Goal: Information Seeking & Learning: Learn about a topic

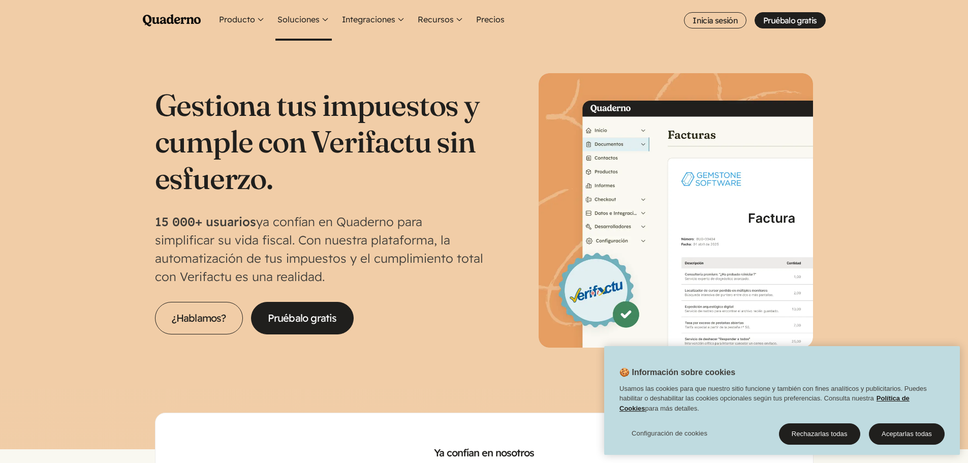
click at [291, 13] on button "Soluciones" at bounding box center [304, 20] width 56 height 41
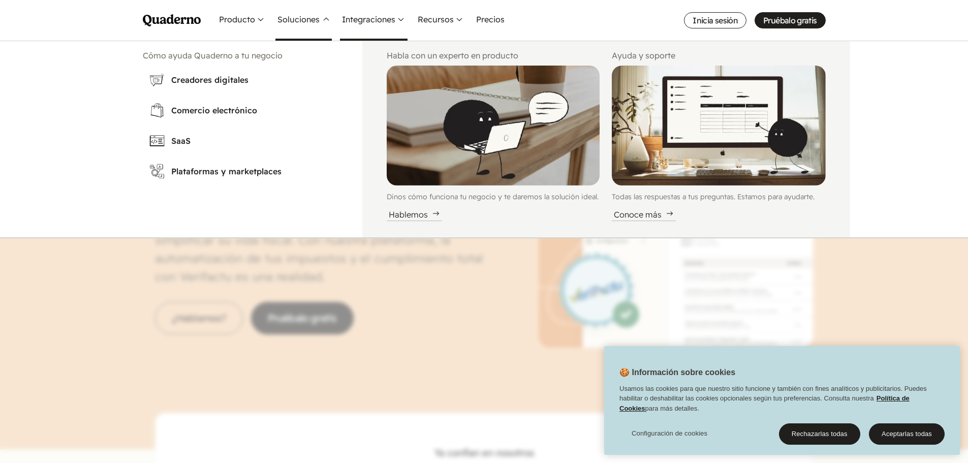
click at [362, 20] on button "Integraciones" at bounding box center [374, 20] width 68 height 41
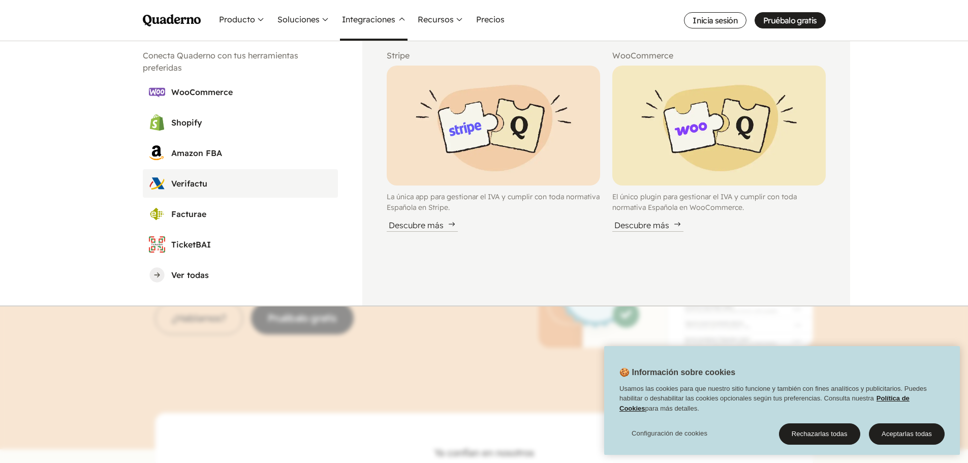
click at [198, 183] on h3 "Verifactu" at bounding box center [251, 183] width 161 height 12
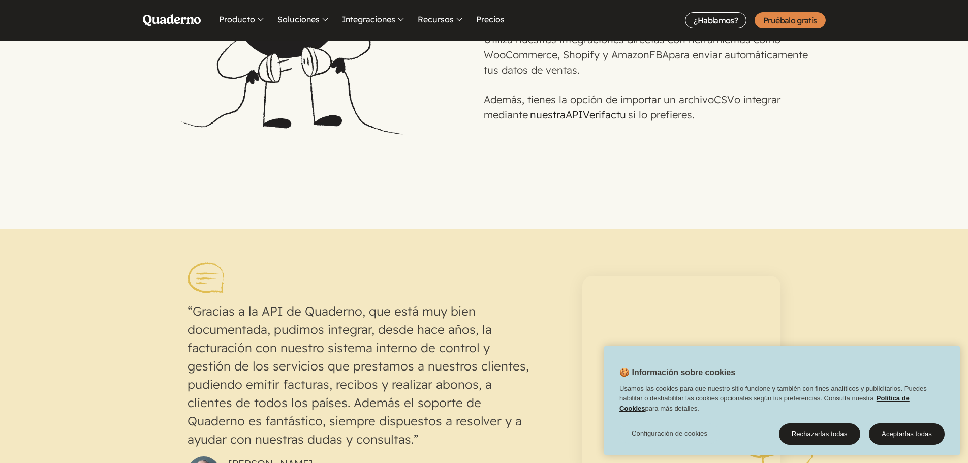
scroll to position [1118, 0]
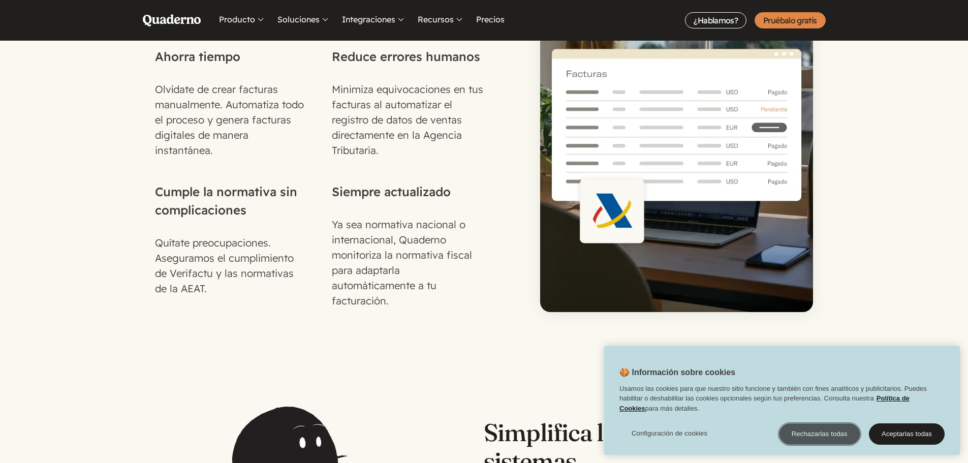
click at [793, 434] on button "Rechazarlas todas" at bounding box center [819, 433] width 81 height 21
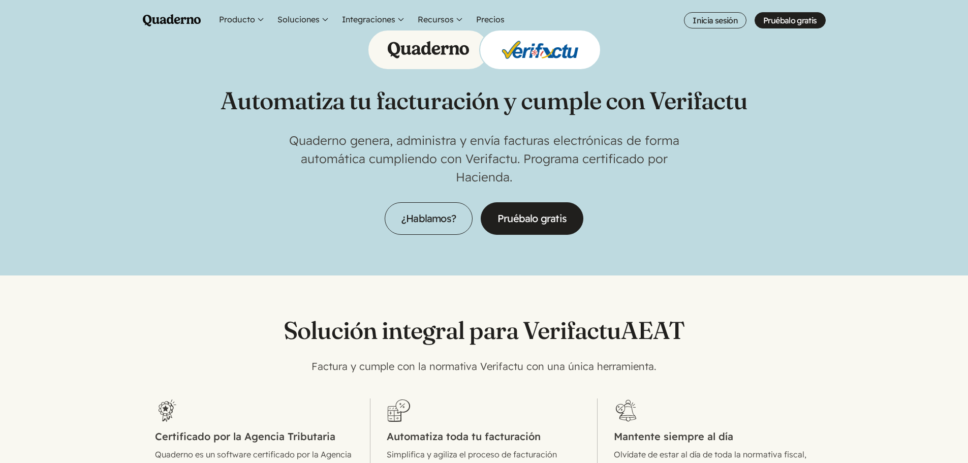
scroll to position [0, 0]
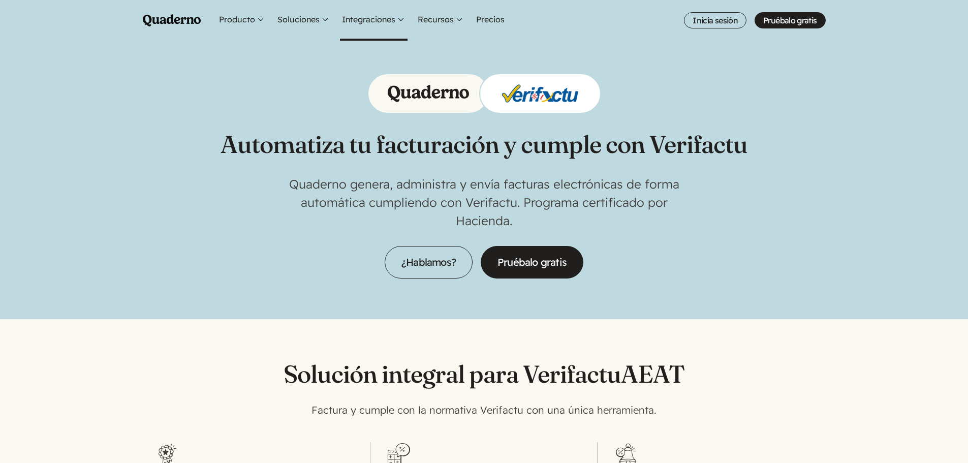
click at [387, 18] on button "Integraciones" at bounding box center [374, 20] width 68 height 41
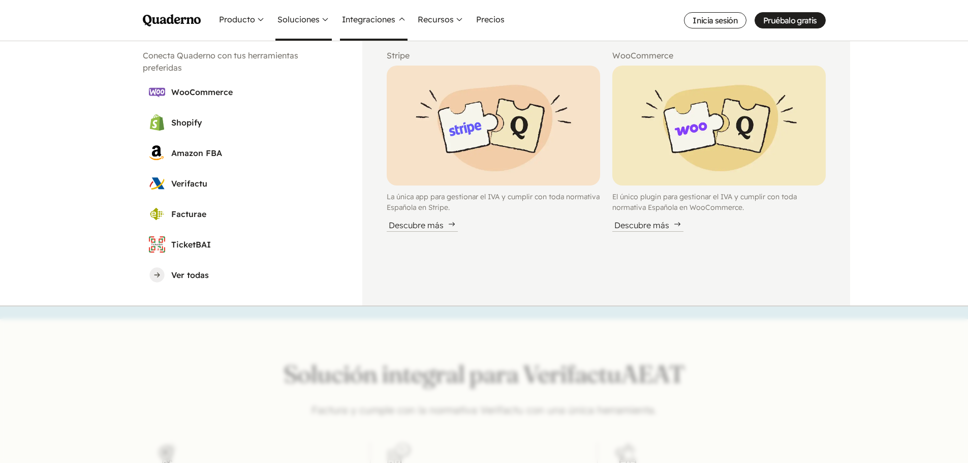
click at [314, 19] on button "Soluciones" at bounding box center [304, 20] width 56 height 41
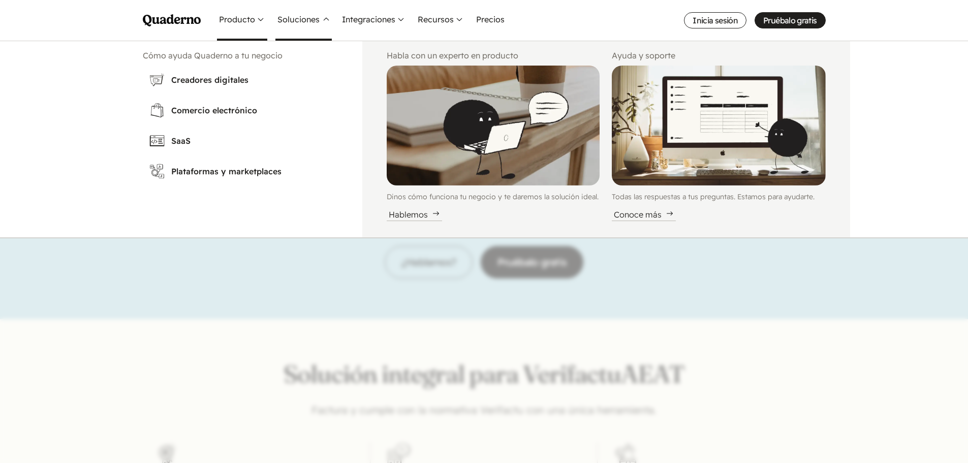
click at [241, 21] on button "Producto" at bounding box center [242, 20] width 50 height 41
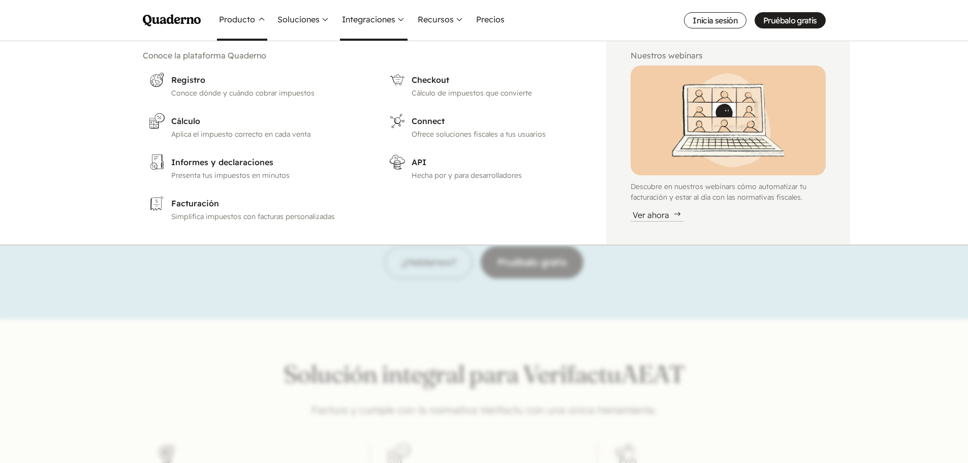
click at [369, 31] on button "Integraciones" at bounding box center [374, 20] width 68 height 41
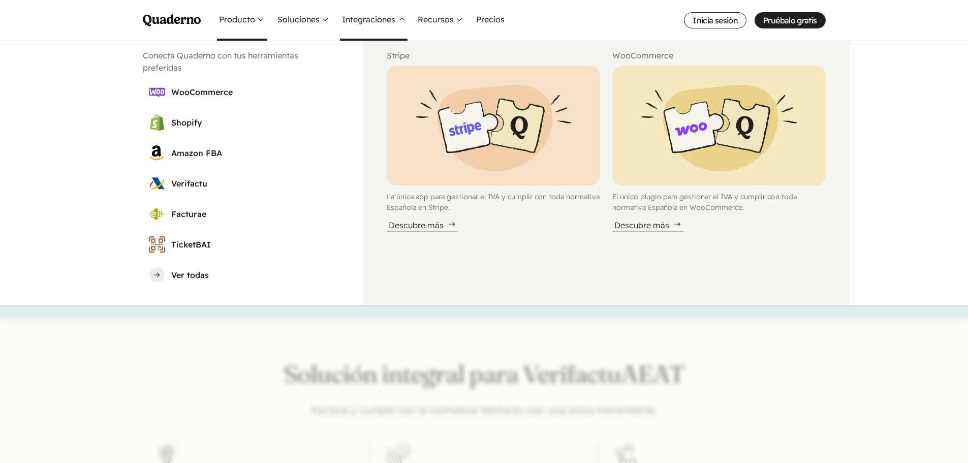
click at [220, 20] on button "Producto" at bounding box center [242, 20] width 50 height 41
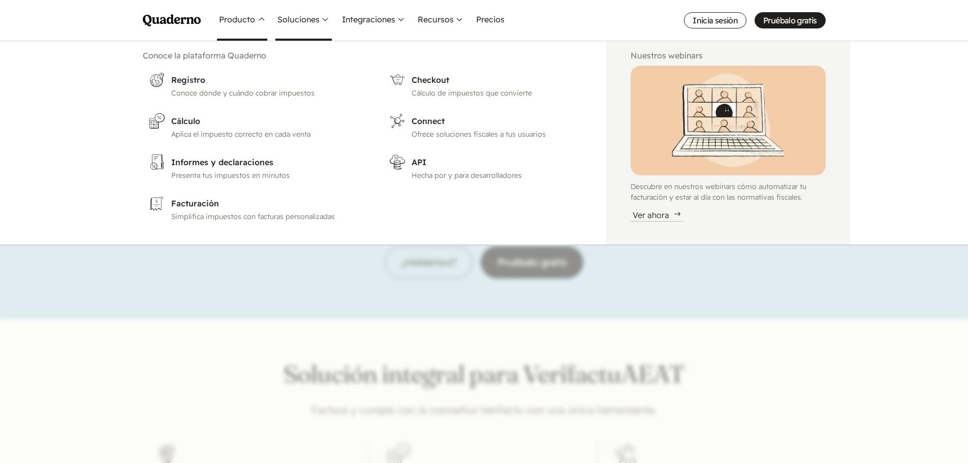
click at [309, 9] on button "Soluciones" at bounding box center [304, 20] width 56 height 41
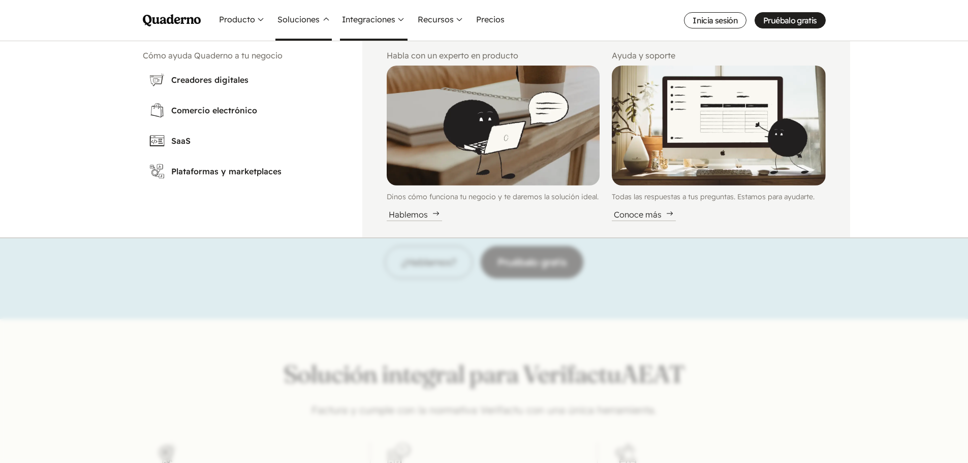
click at [406, 20] on button "Integraciones" at bounding box center [374, 20] width 68 height 41
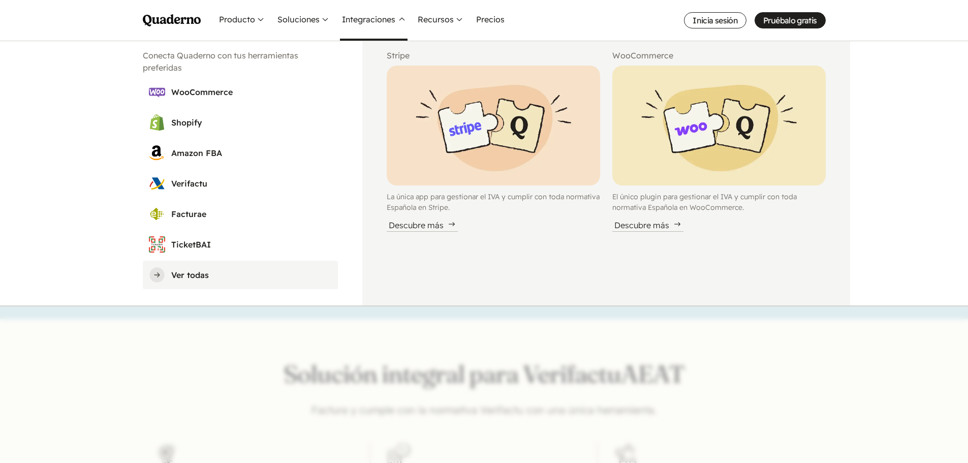
click at [177, 280] on h3 "Ver todas" at bounding box center [251, 275] width 161 height 12
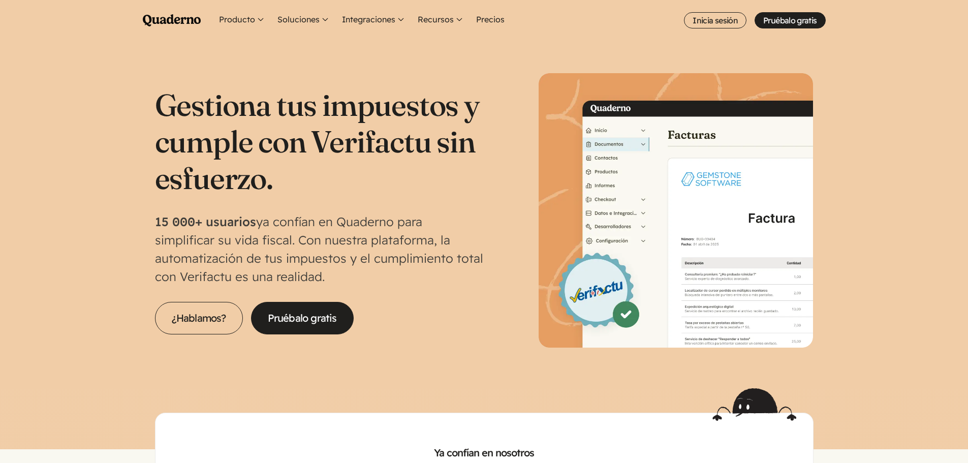
click at [276, 110] on h1 "Gestiona tus impuestos y cumple con Verifactu sin esfuerzo." at bounding box center [319, 141] width 329 height 110
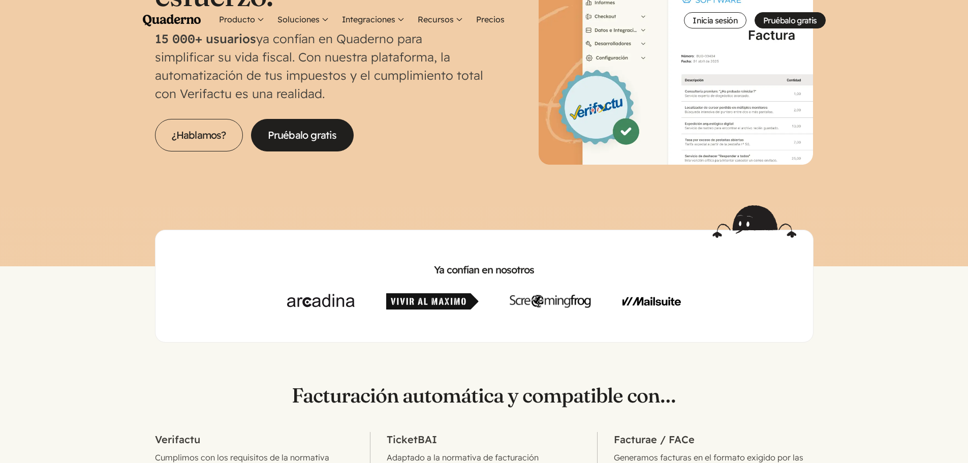
scroll to position [254, 0]
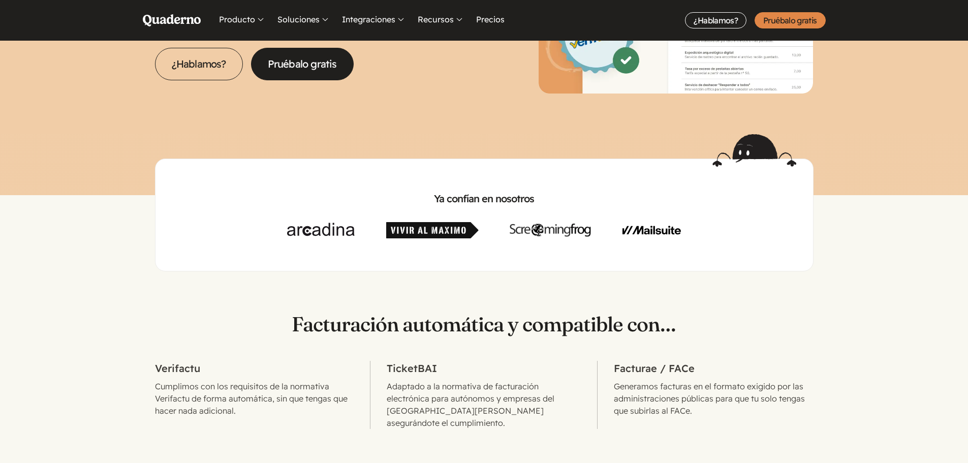
click at [231, 159] on div "Ya confían en nosotros" at bounding box center [484, 215] width 659 height 113
click at [232, 157] on div "Ya confían en nosotros" at bounding box center [484, 202] width 968 height 137
click at [235, 138] on div "Ya confían en nosotros" at bounding box center [484, 202] width 968 height 137
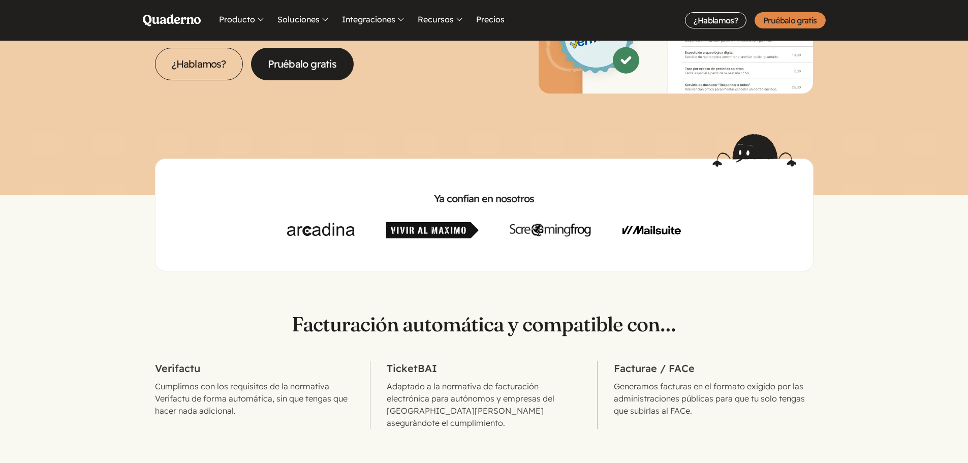
click at [465, 140] on div "Ya confían en nosotros" at bounding box center [484, 202] width 968 height 137
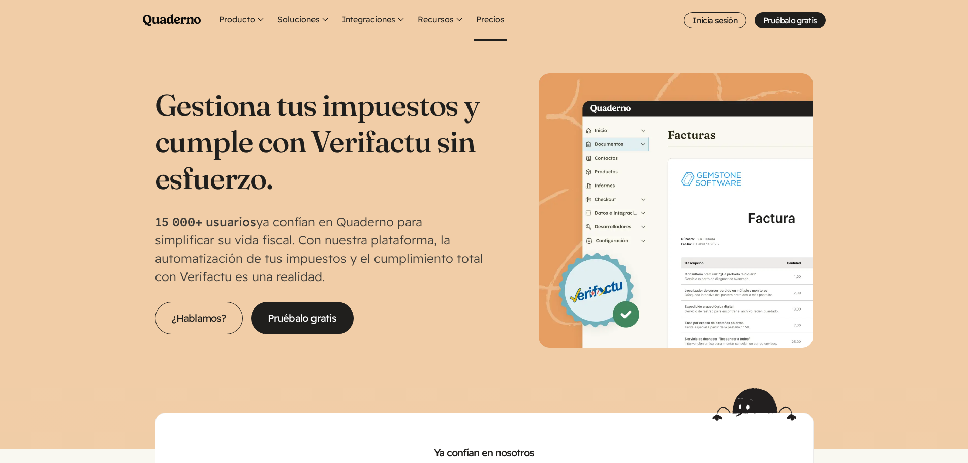
click at [503, 24] on link "Precios" at bounding box center [490, 20] width 33 height 41
